Goal: Navigation & Orientation: Find specific page/section

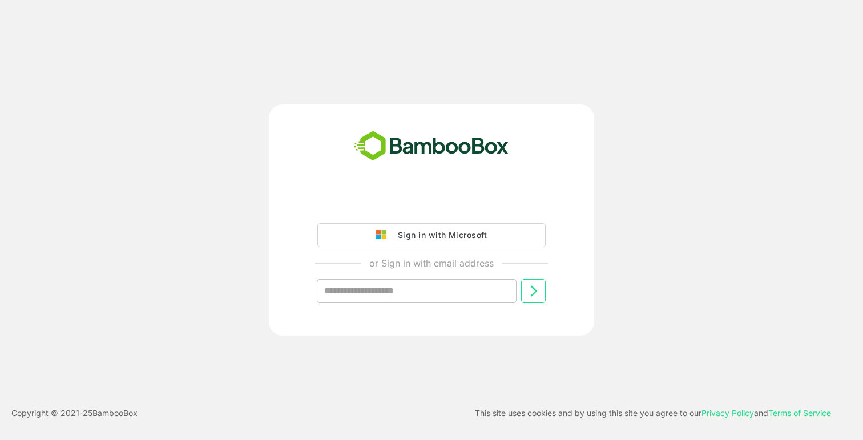
click at [428, 300] on input "text" at bounding box center [417, 291] width 200 height 24
type input "**********"
click at [540, 292] on icon at bounding box center [534, 291] width 14 height 14
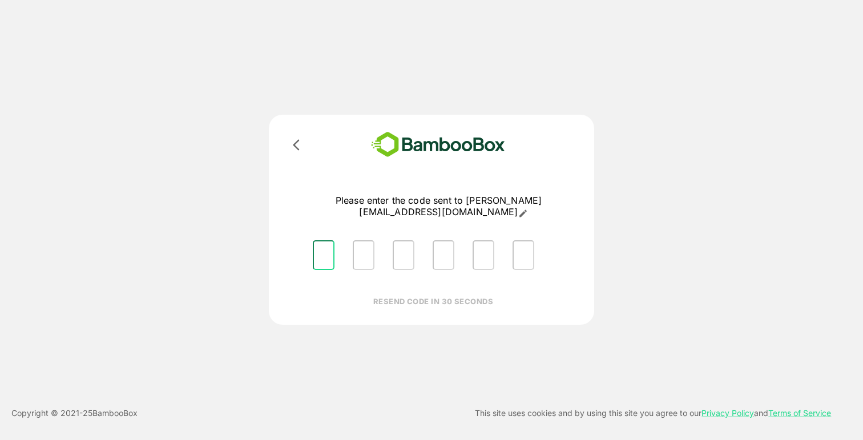
click at [324, 243] on input "Please enter OTP character 1" at bounding box center [324, 255] width 22 height 30
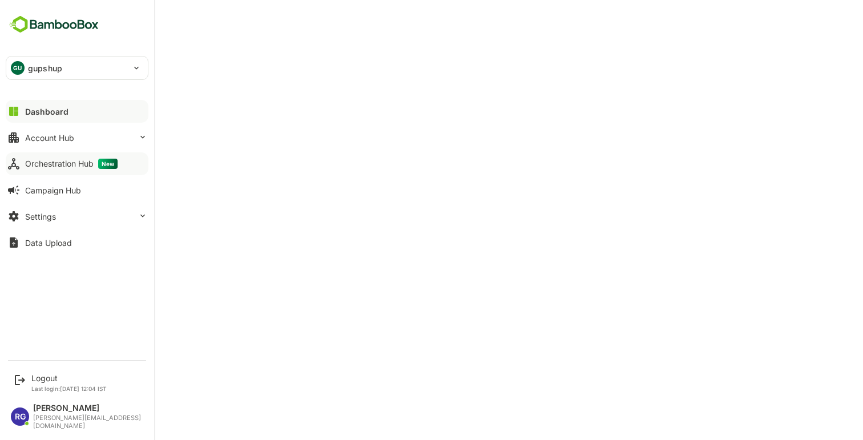
click at [80, 163] on div "Orchestration Hub New" at bounding box center [71, 164] width 92 height 10
click at [55, 169] on button "Orchestration Hub New" at bounding box center [77, 163] width 143 height 23
click at [74, 139] on div "Account Hub" at bounding box center [49, 138] width 49 height 10
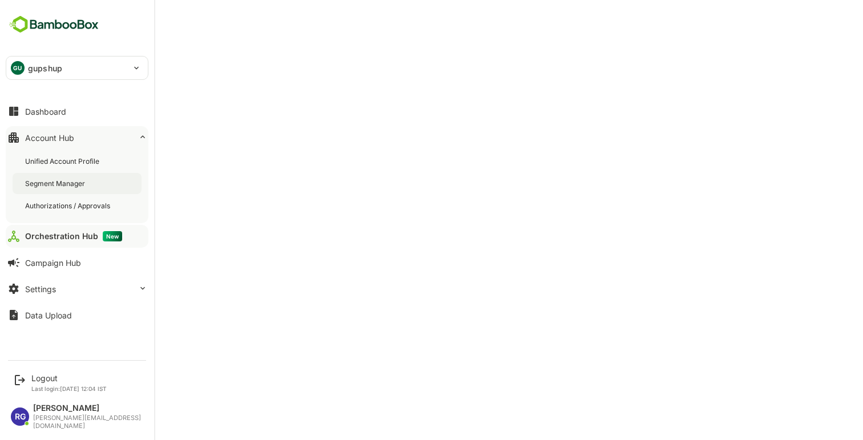
click at [66, 184] on div "Segment Manager" at bounding box center [56, 184] width 62 height 10
click at [61, 231] on div "Orchestration Hub New" at bounding box center [71, 236] width 92 height 10
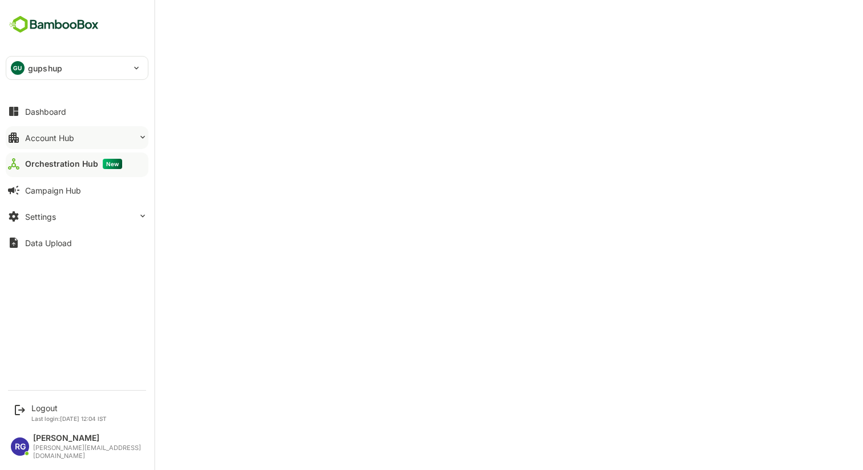
click at [85, 142] on button "Account Hub" at bounding box center [77, 137] width 143 height 23
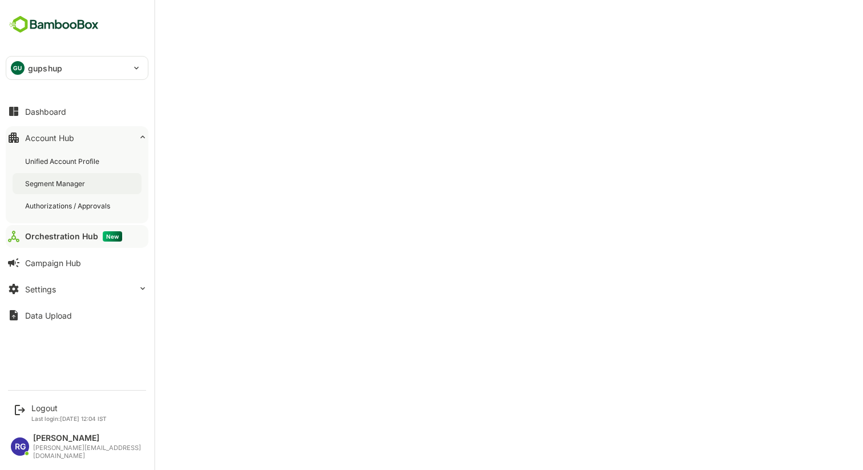
click at [78, 177] on div "Segment Manager" at bounding box center [77, 183] width 129 height 21
click at [60, 231] on div "Orchestration Hub New" at bounding box center [71, 236] width 92 height 10
